Goal: Information Seeking & Learning: Learn about a topic

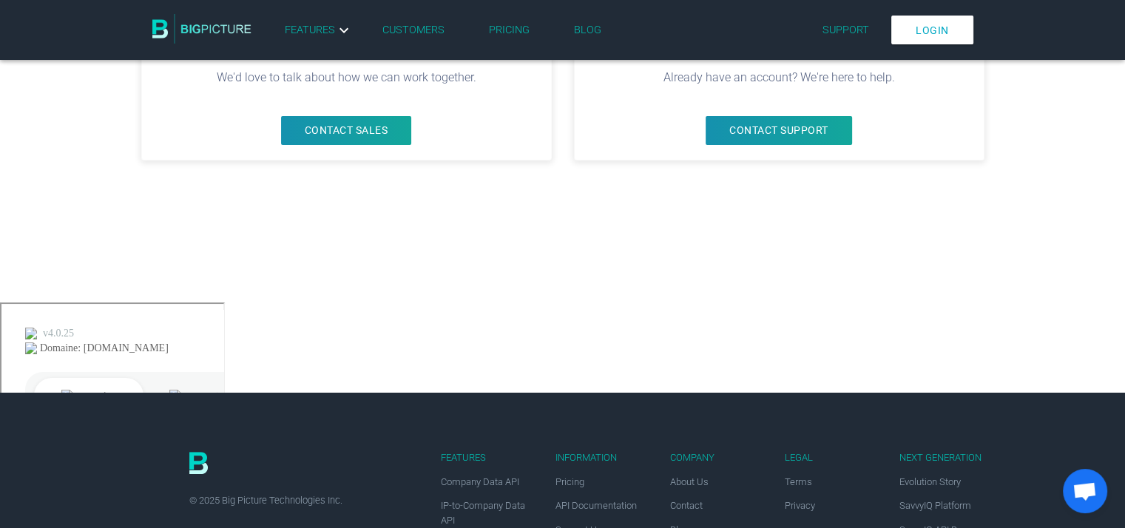
scroll to position [365, 0]
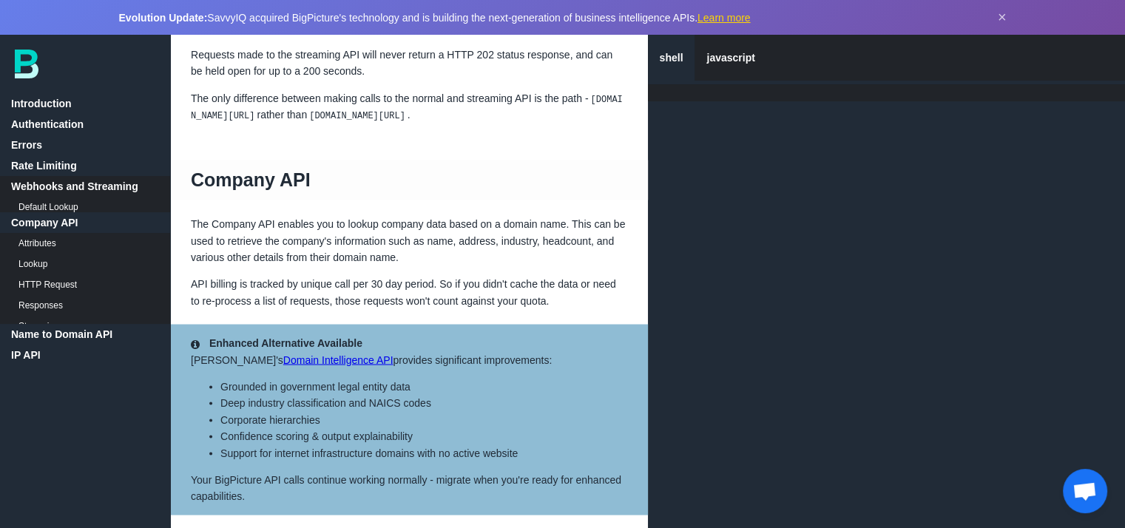
scroll to position [2471, 0]
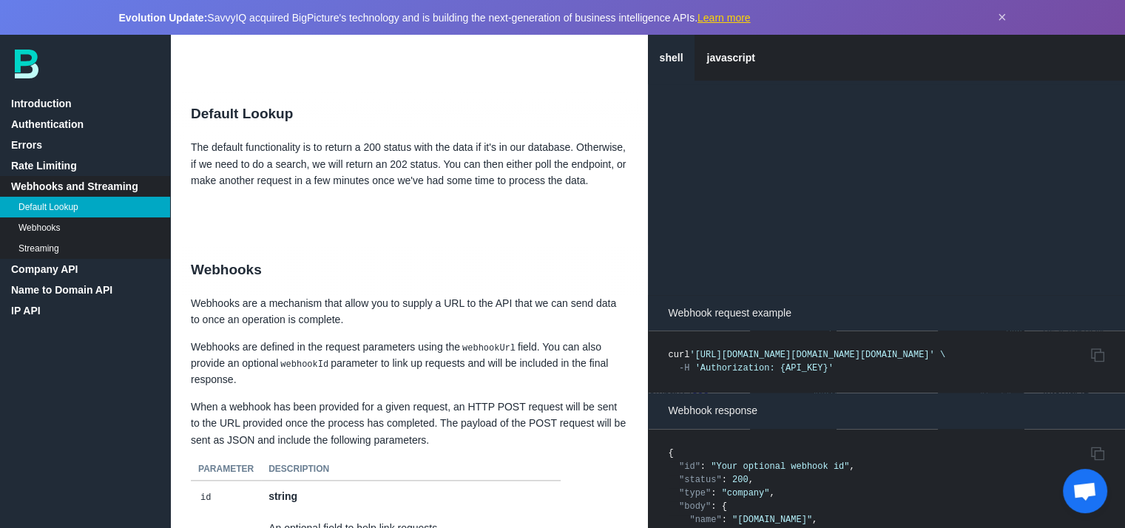
scroll to position [1731, 0]
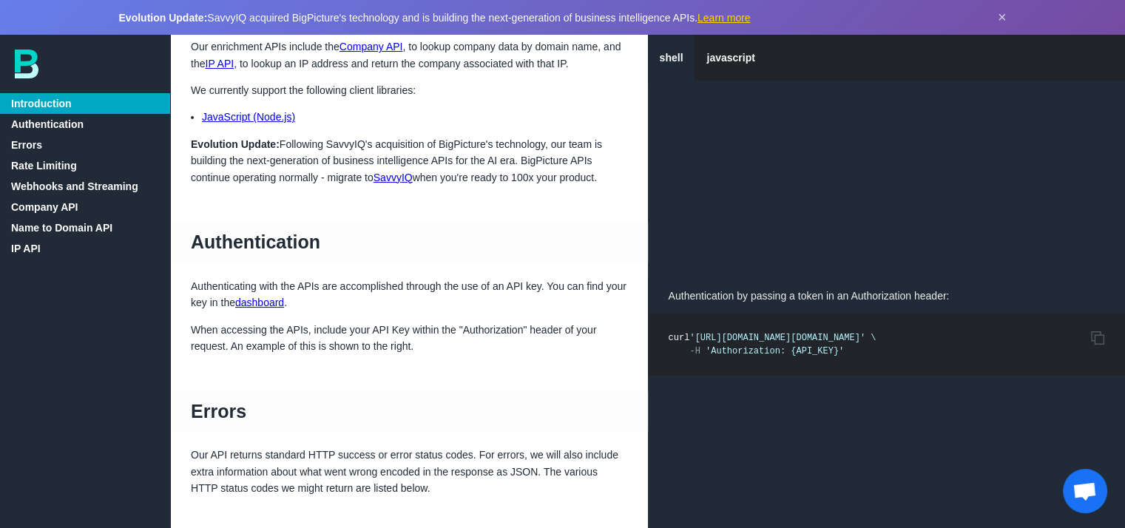
scroll to position [296, 0]
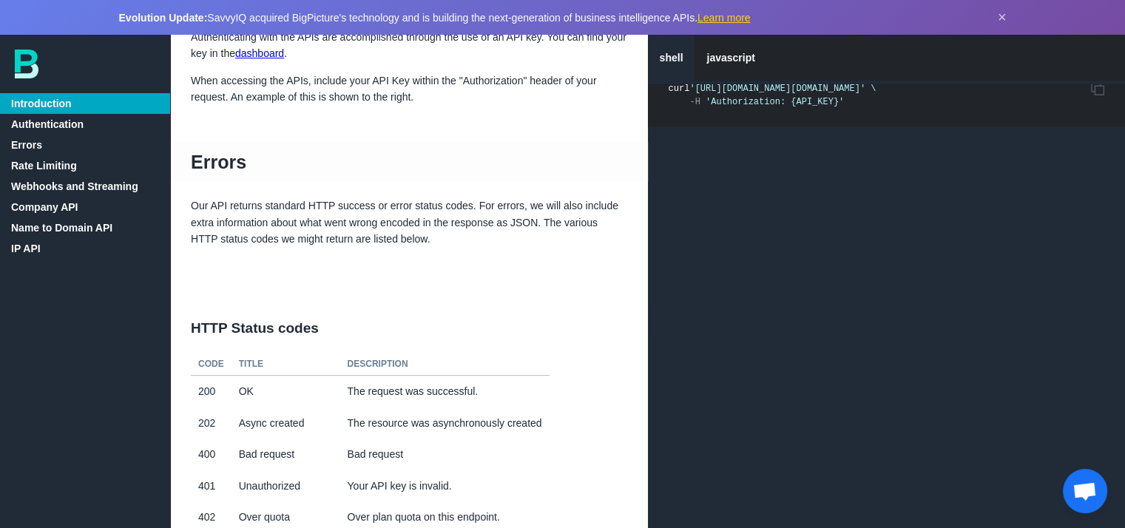
scroll to position [444, 0]
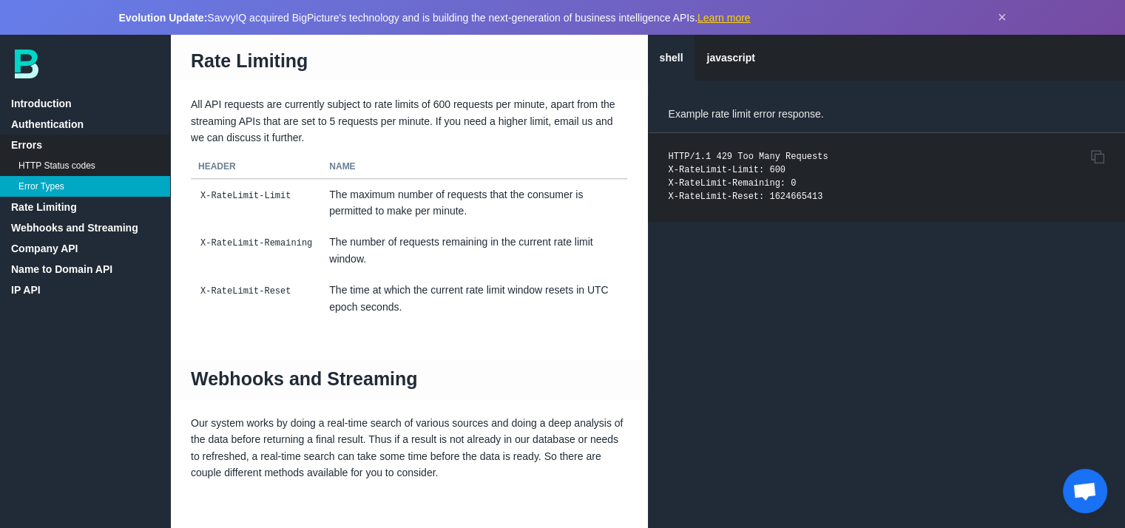
scroll to position [1332, 0]
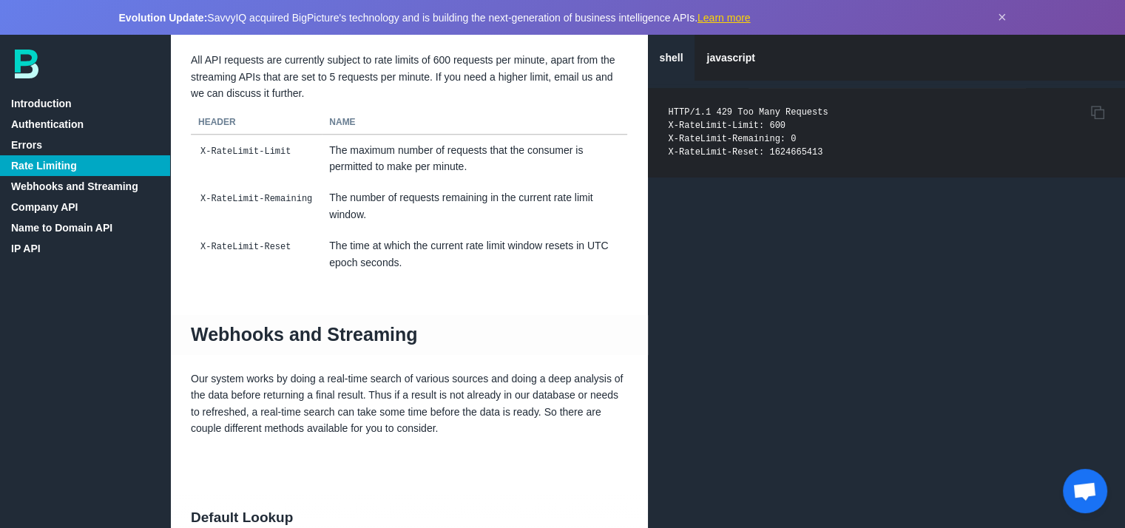
scroll to position [1332, 0]
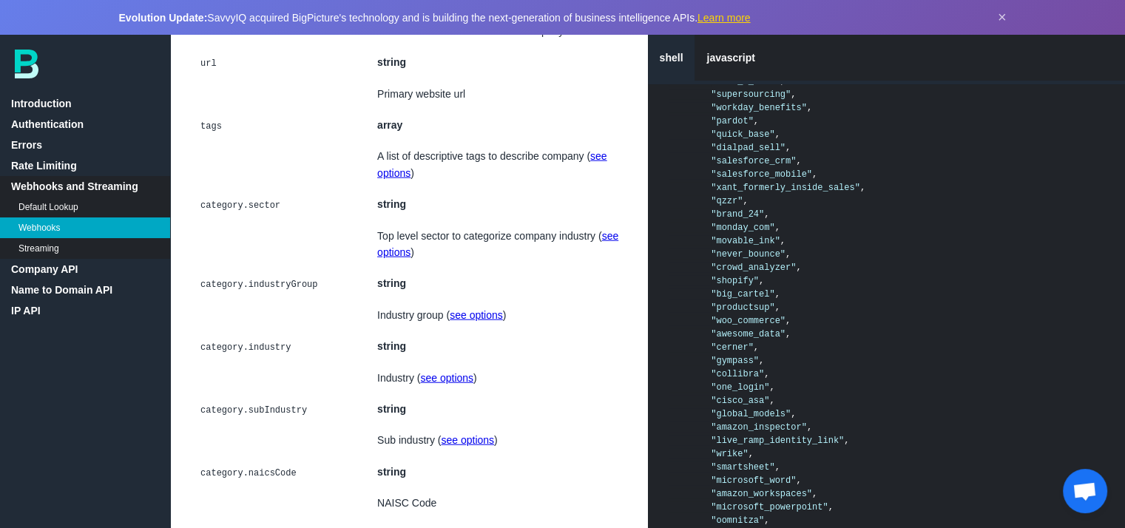
scroll to position [3859, 0]
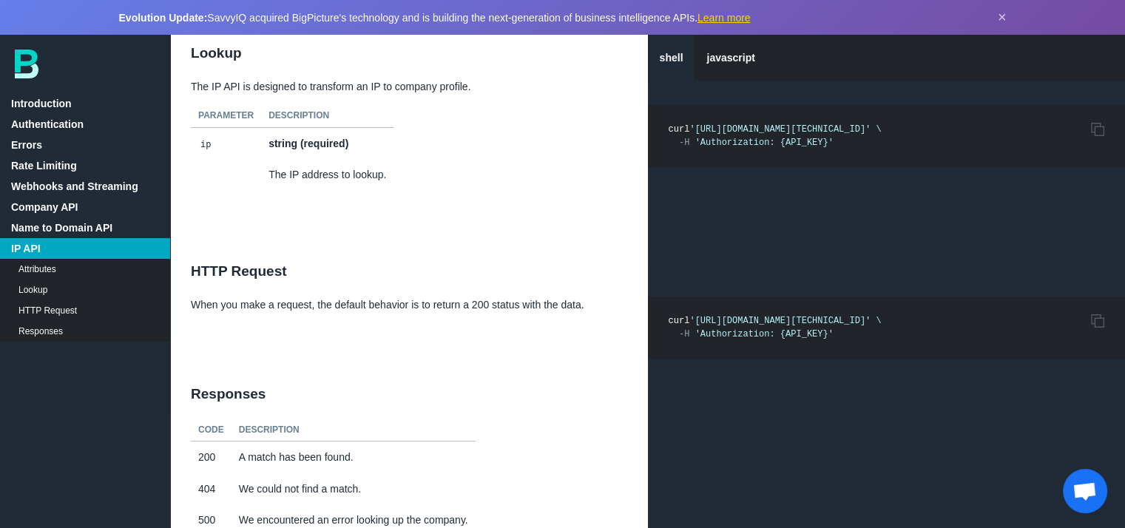
scroll to position [11083, 0]
